Goal: Task Accomplishment & Management: Manage account settings

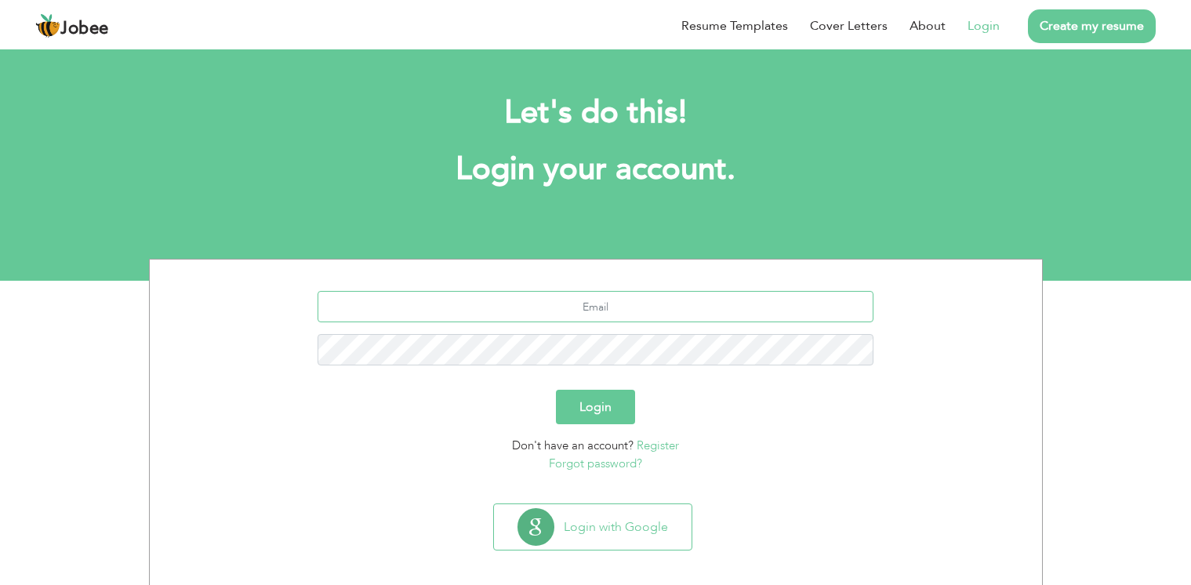
click at [535, 307] on input "text" at bounding box center [595, 306] width 556 height 31
click at [597, 303] on input "text" at bounding box center [595, 306] width 556 height 31
type input "naveedkasuri68@gmail.com"
type button "Login"
click at [610, 414] on button "Login" at bounding box center [595, 407] width 79 height 34
